Goal: Task Accomplishment & Management: Use online tool/utility

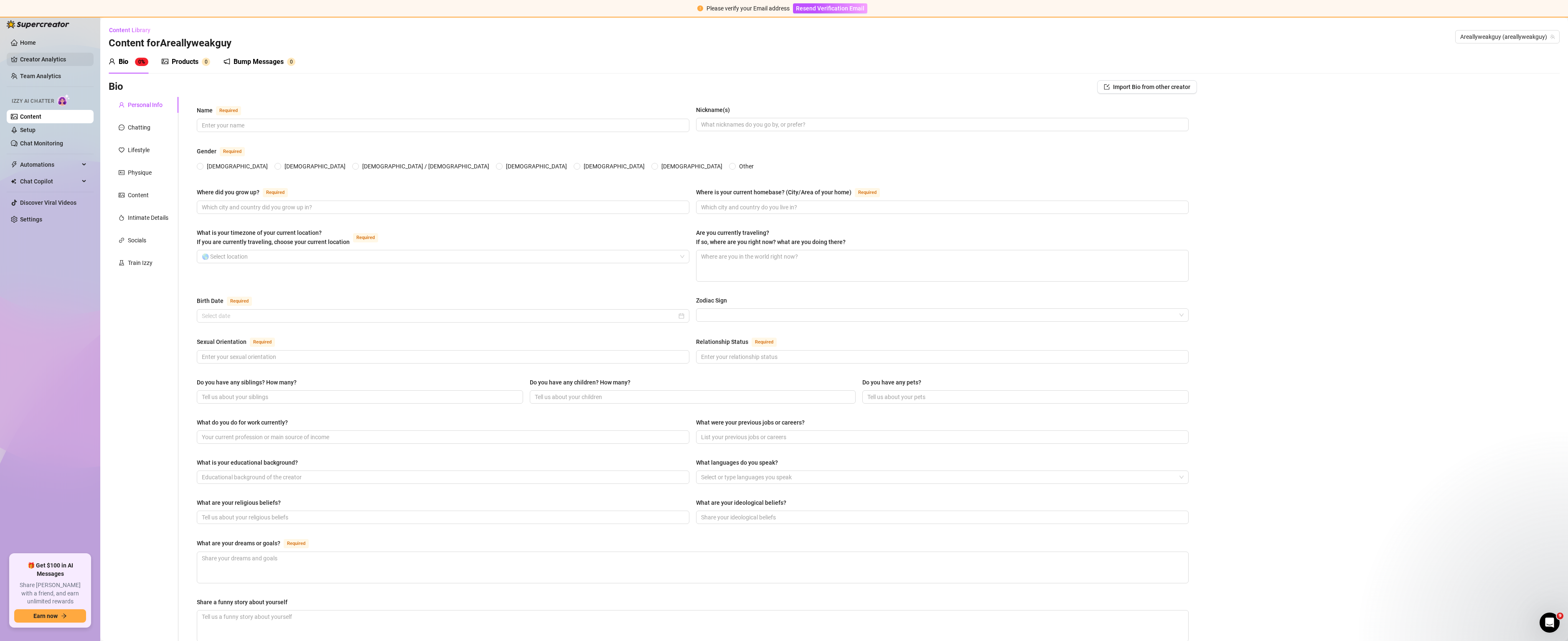
click at [44, 55] on link "Creator Analytics" at bounding box center [54, 59] width 67 height 13
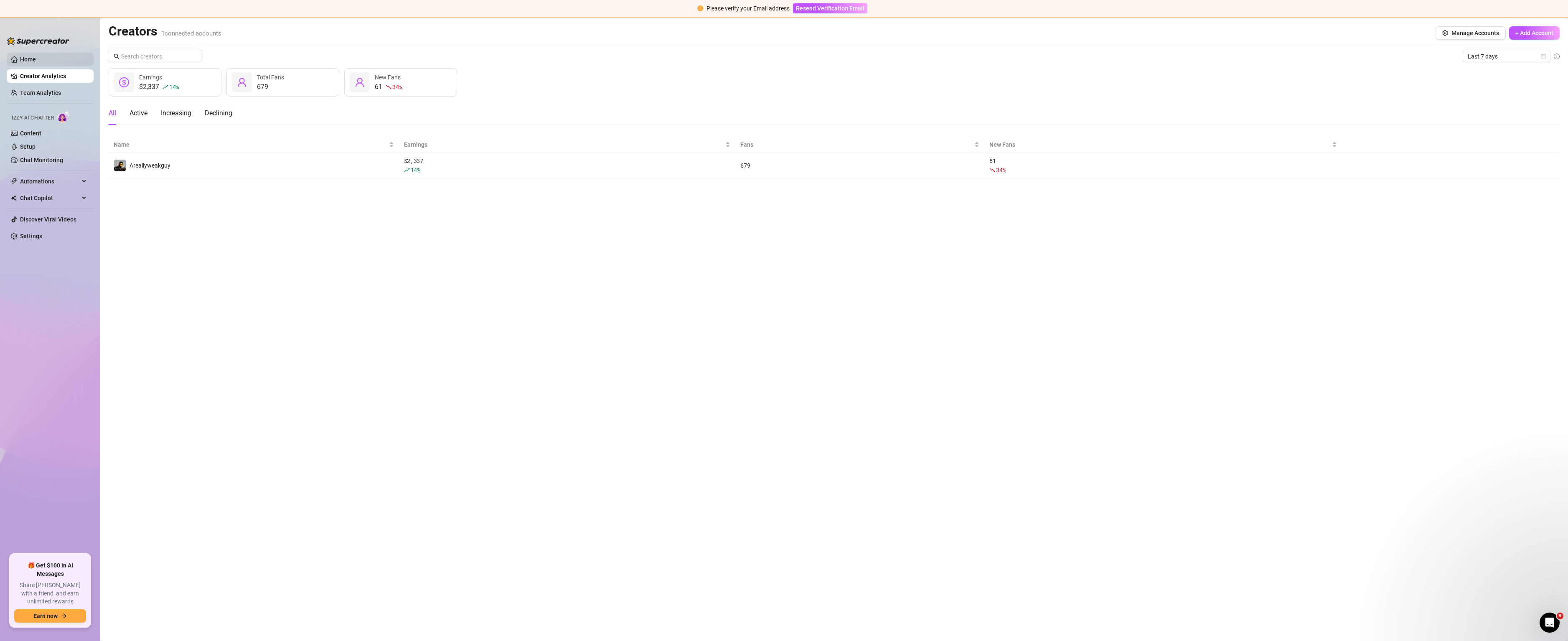
click at [36, 58] on link "Home" at bounding box center [28, 59] width 16 height 7
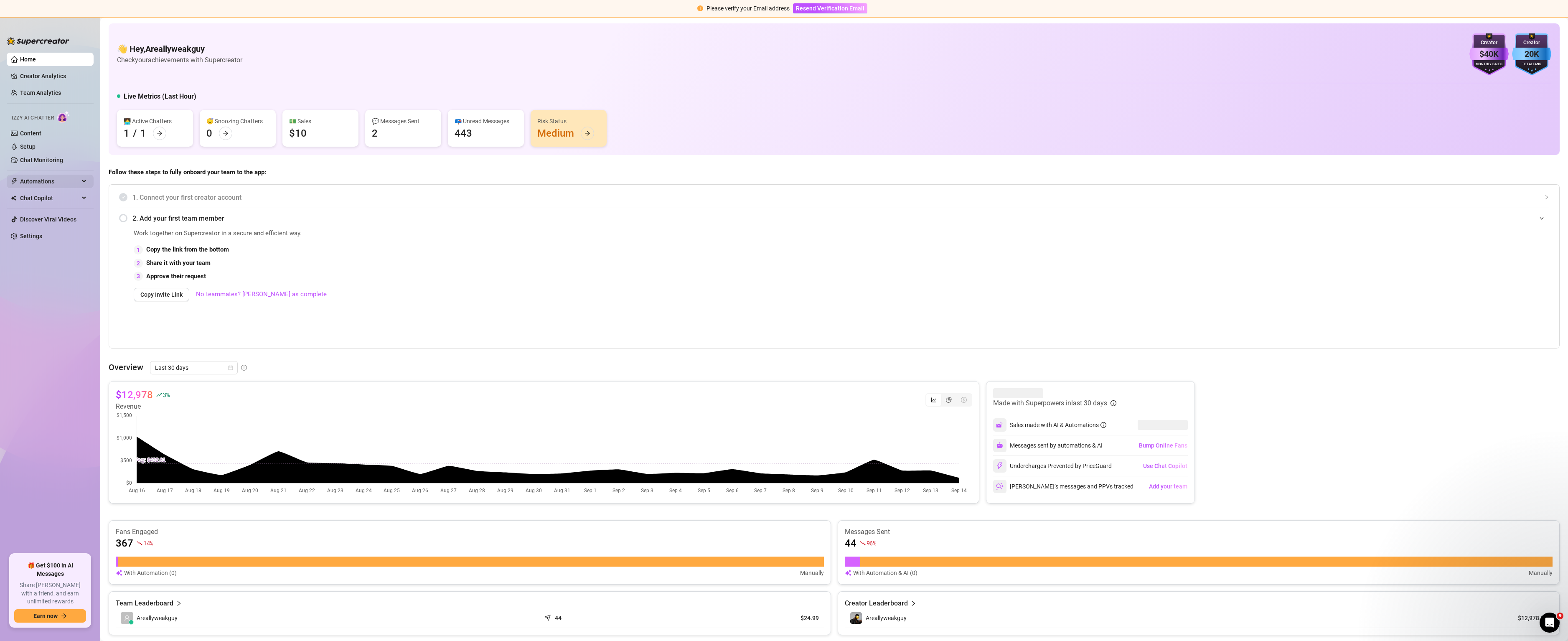
click at [38, 178] on span "Automations" at bounding box center [50, 181] width 60 height 13
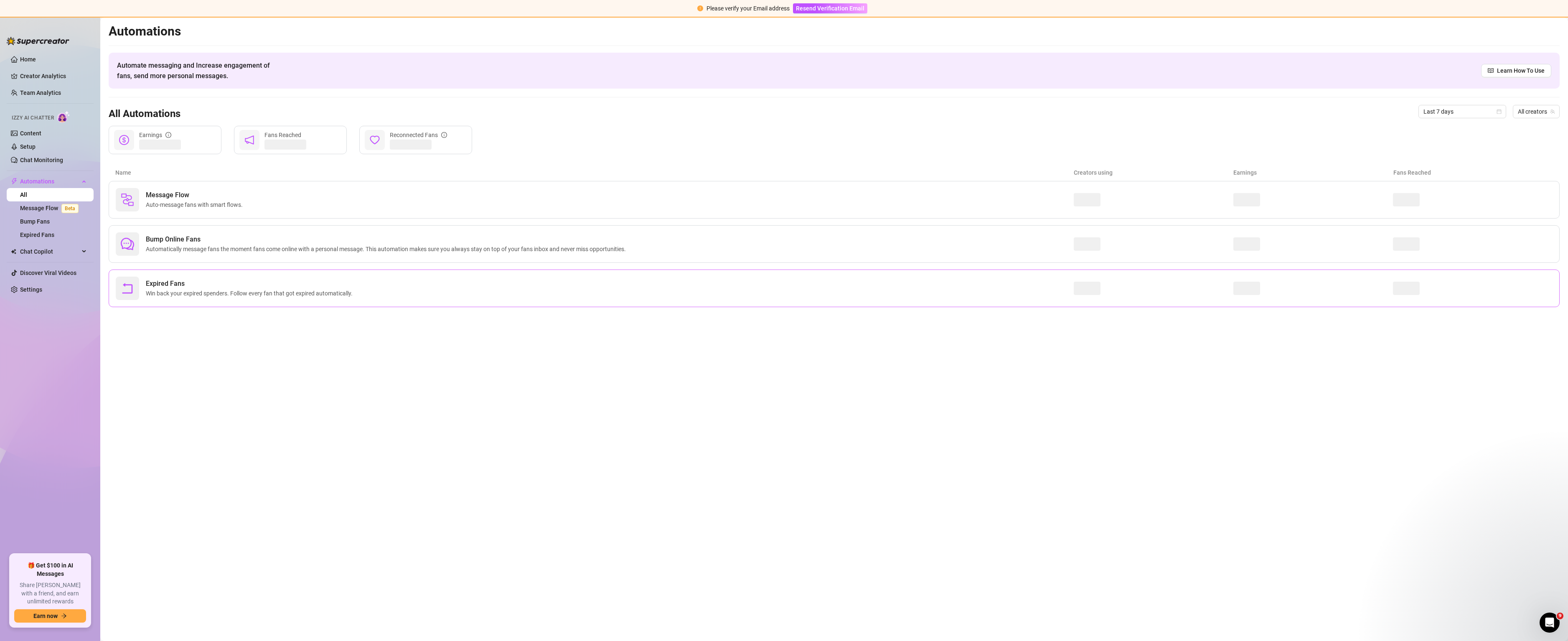
click at [185, 277] on div "Expired Fans Win back your expired spenders. Follow every fan that got expired …" at bounding box center [595, 288] width 958 height 23
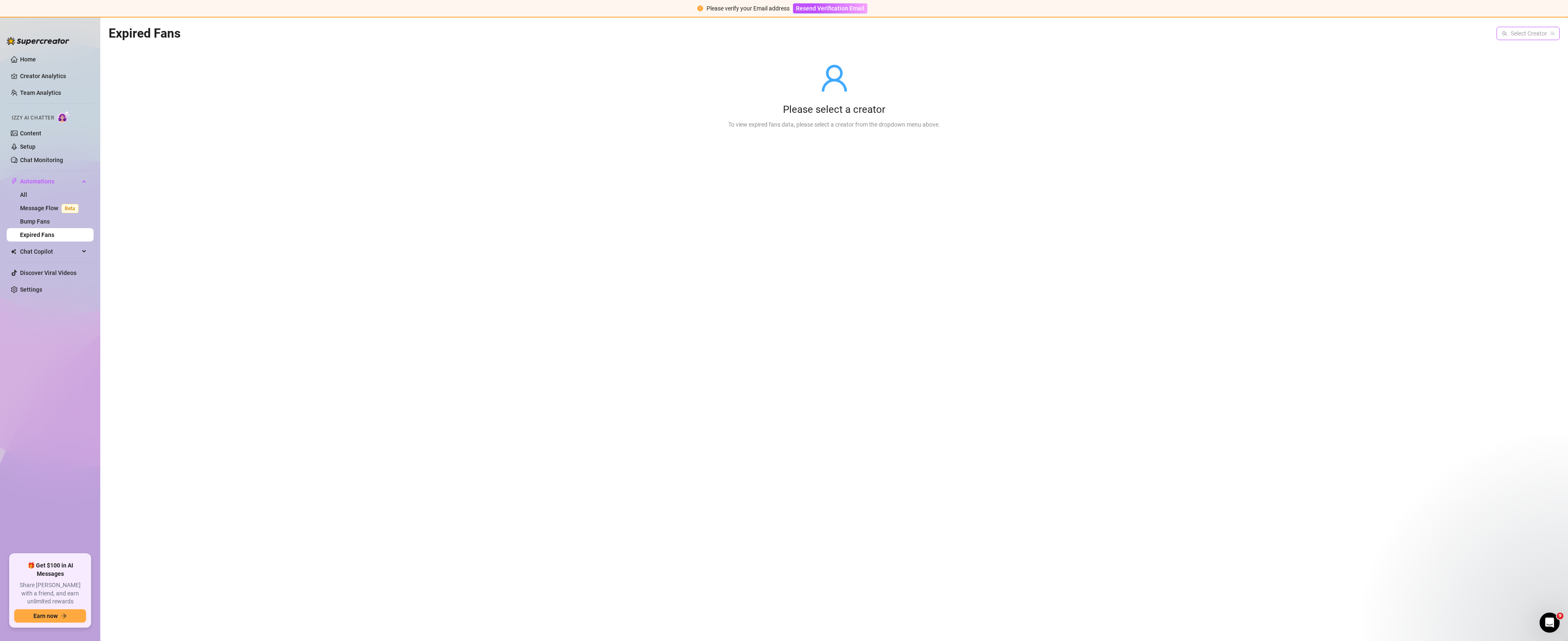
click at [761, 36] on input "search" at bounding box center [1524, 33] width 46 height 12
click at [761, 55] on span "Areallyweakguy" at bounding box center [1484, 50] width 41 height 9
